Goal: Find specific page/section: Find specific page/section

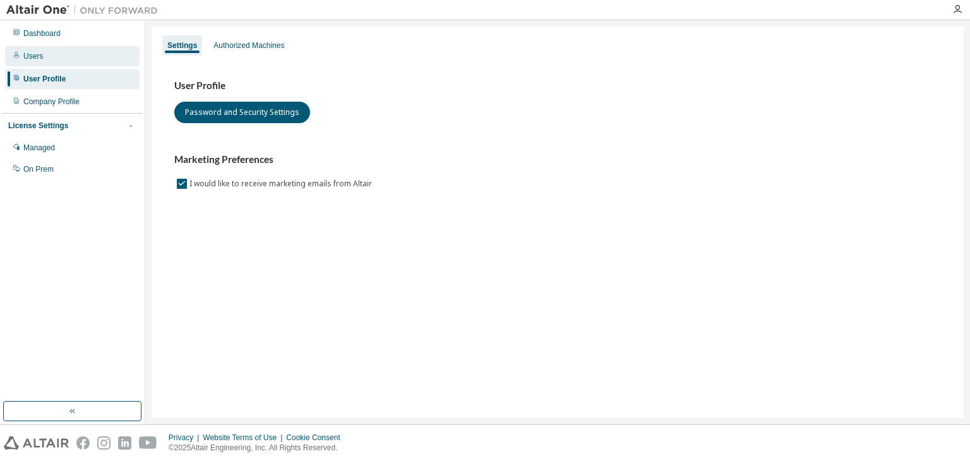
click at [57, 60] on div "Users" at bounding box center [72, 56] width 134 height 20
